Goal: Use online tool/utility

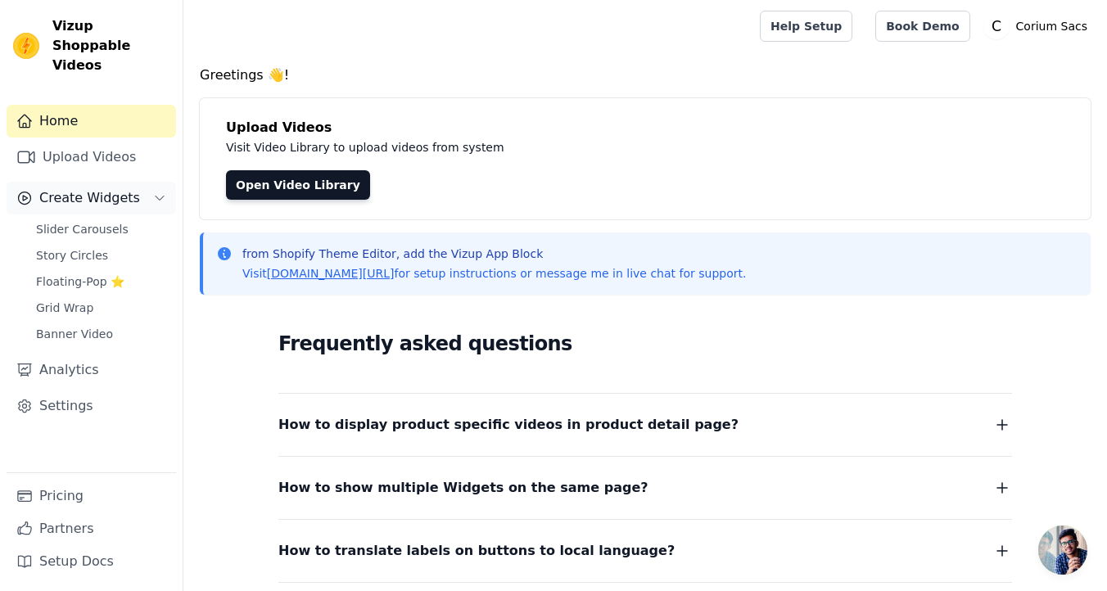
click at [113, 188] on span "Create Widgets" at bounding box center [89, 198] width 101 height 20
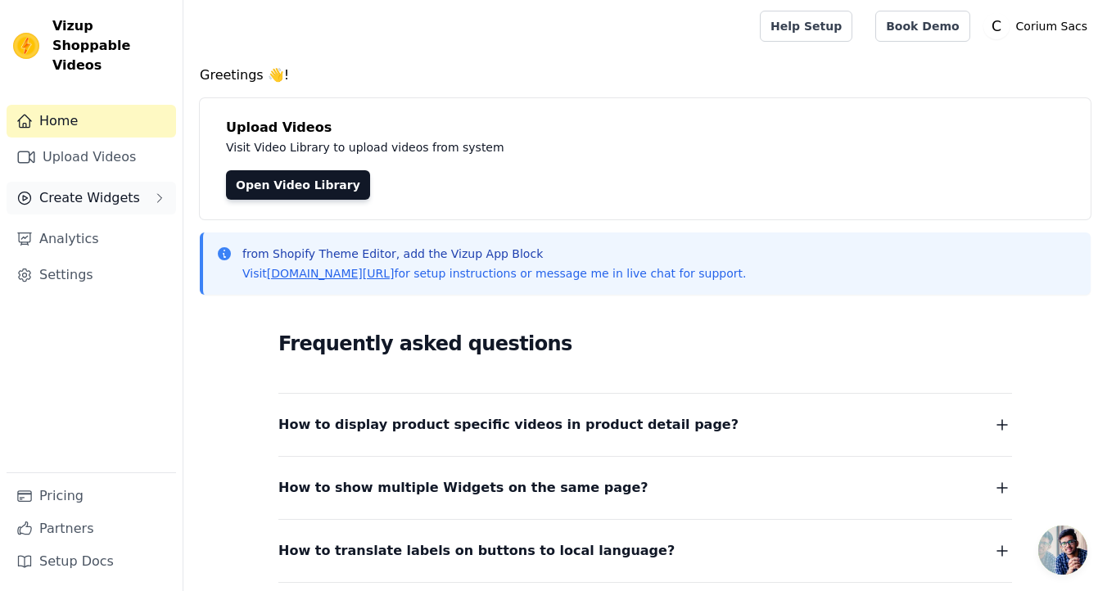
click at [113, 188] on span "Create Widgets" at bounding box center [89, 198] width 101 height 20
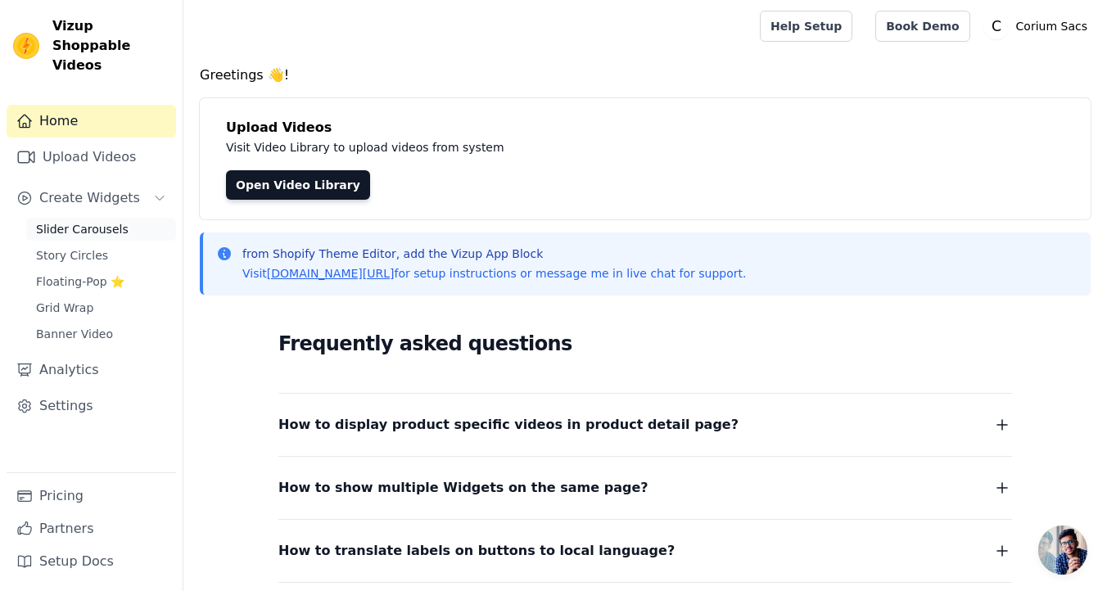
click at [122, 218] on link "Slider Carousels" at bounding box center [101, 229] width 150 height 23
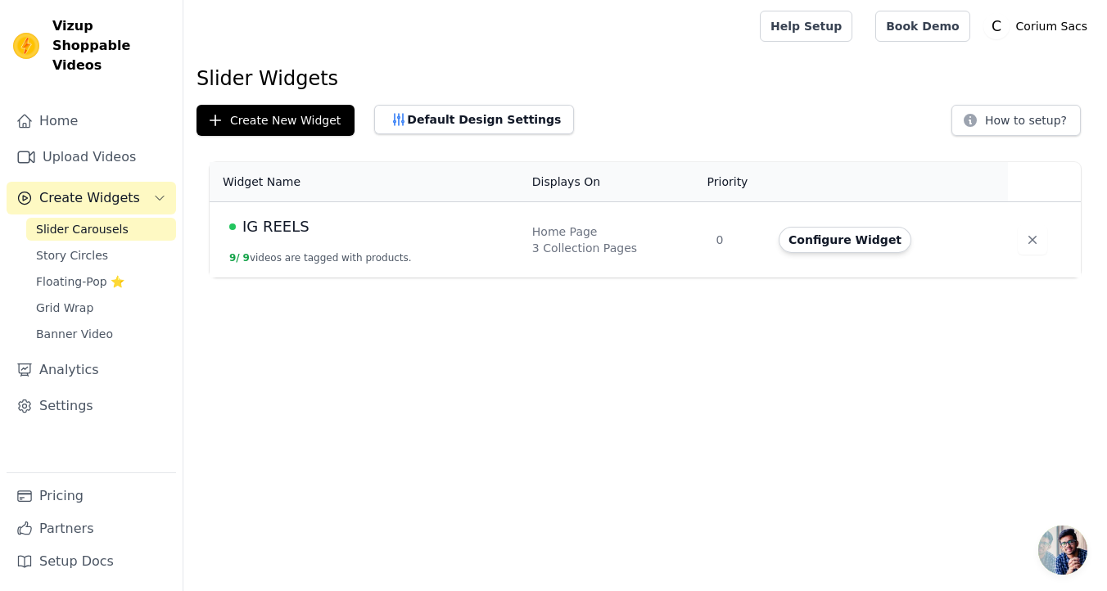
click at [934, 255] on td "Configure Widget" at bounding box center [888, 240] width 239 height 76
click at [870, 233] on button "Configure Widget" at bounding box center [845, 240] width 133 height 26
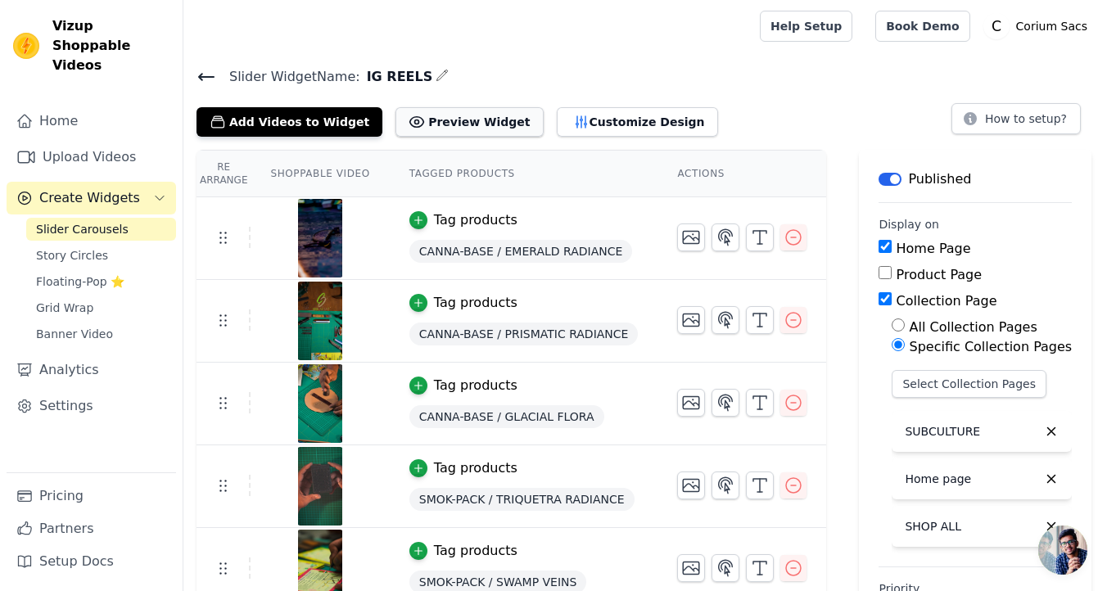
click at [481, 119] on button "Preview Widget" at bounding box center [468, 121] width 147 height 29
click at [762, 104] on div "Add Videos to Widget Preview Widget Customize Design How to setup?" at bounding box center [644, 119] width 897 height 36
click at [582, 118] on button "Customize Design" at bounding box center [637, 121] width 161 height 29
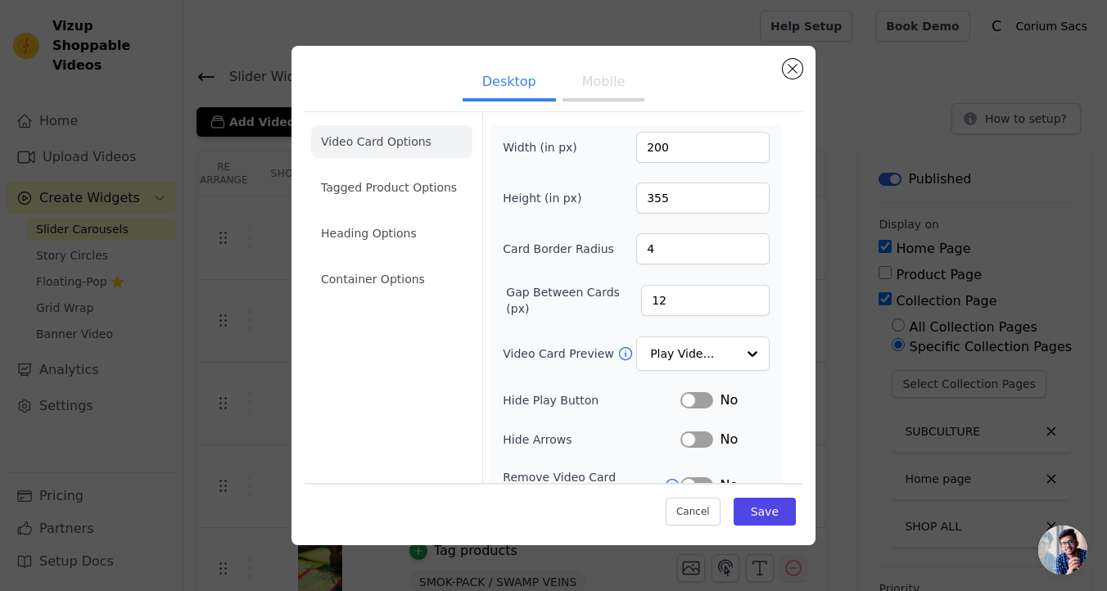
click at [582, 30] on div "Desktop Mobile Video Card Options Tagged Product Options Heading Options Contai…" at bounding box center [553, 296] width 1054 height 552
